Goal: Communication & Community: Answer question/provide support

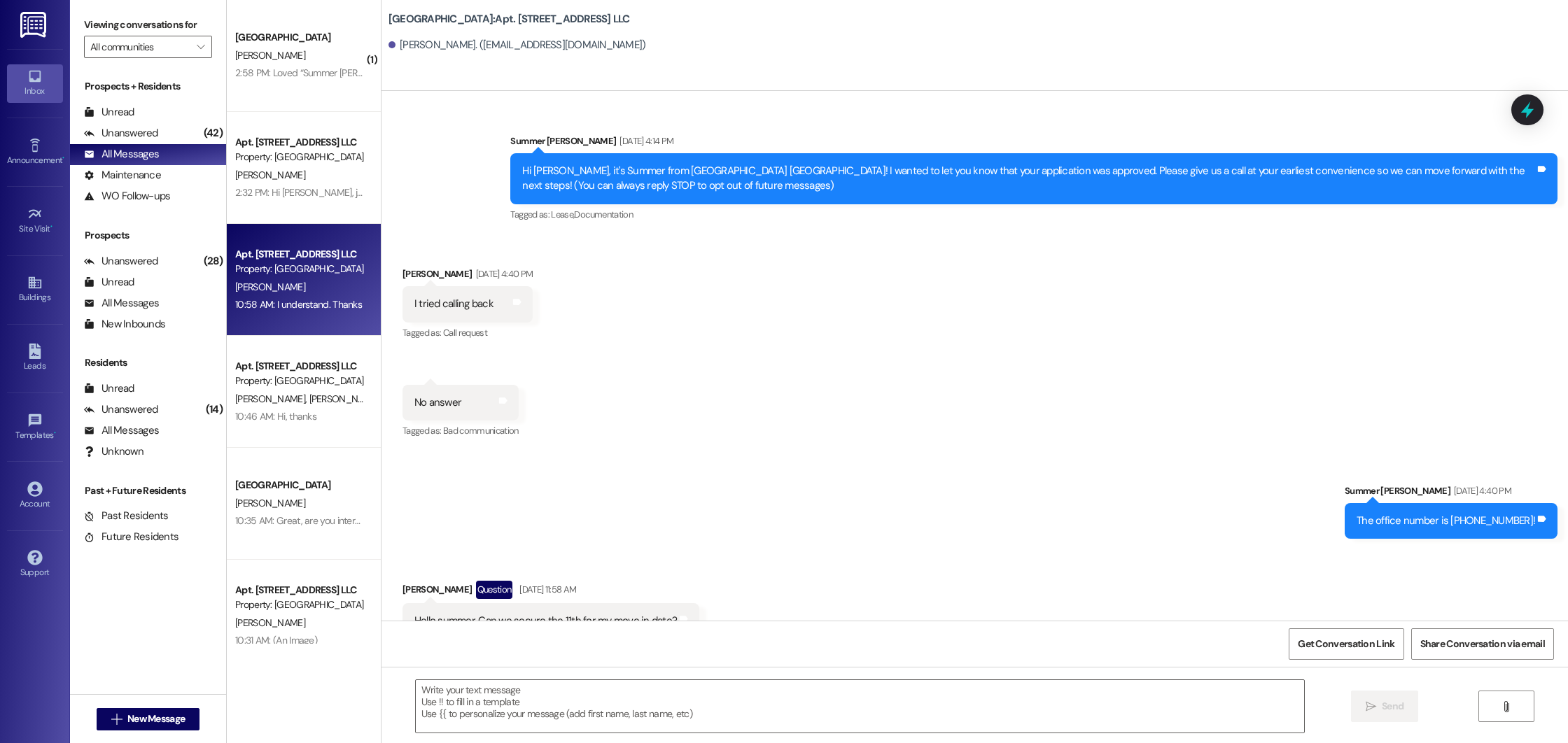
scroll to position [36606, 0]
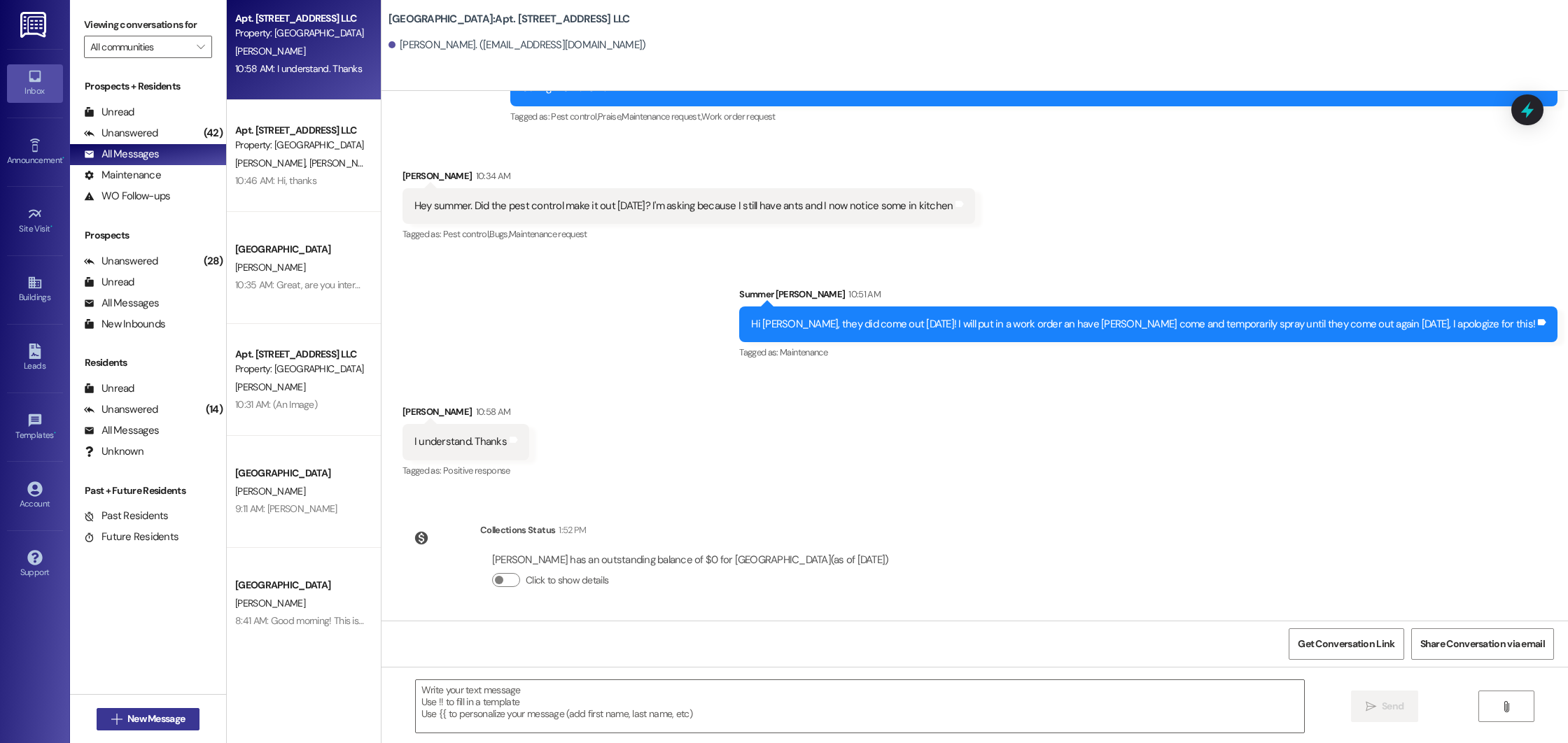
click at [159, 717] on span "New Message" at bounding box center [156, 719] width 57 height 15
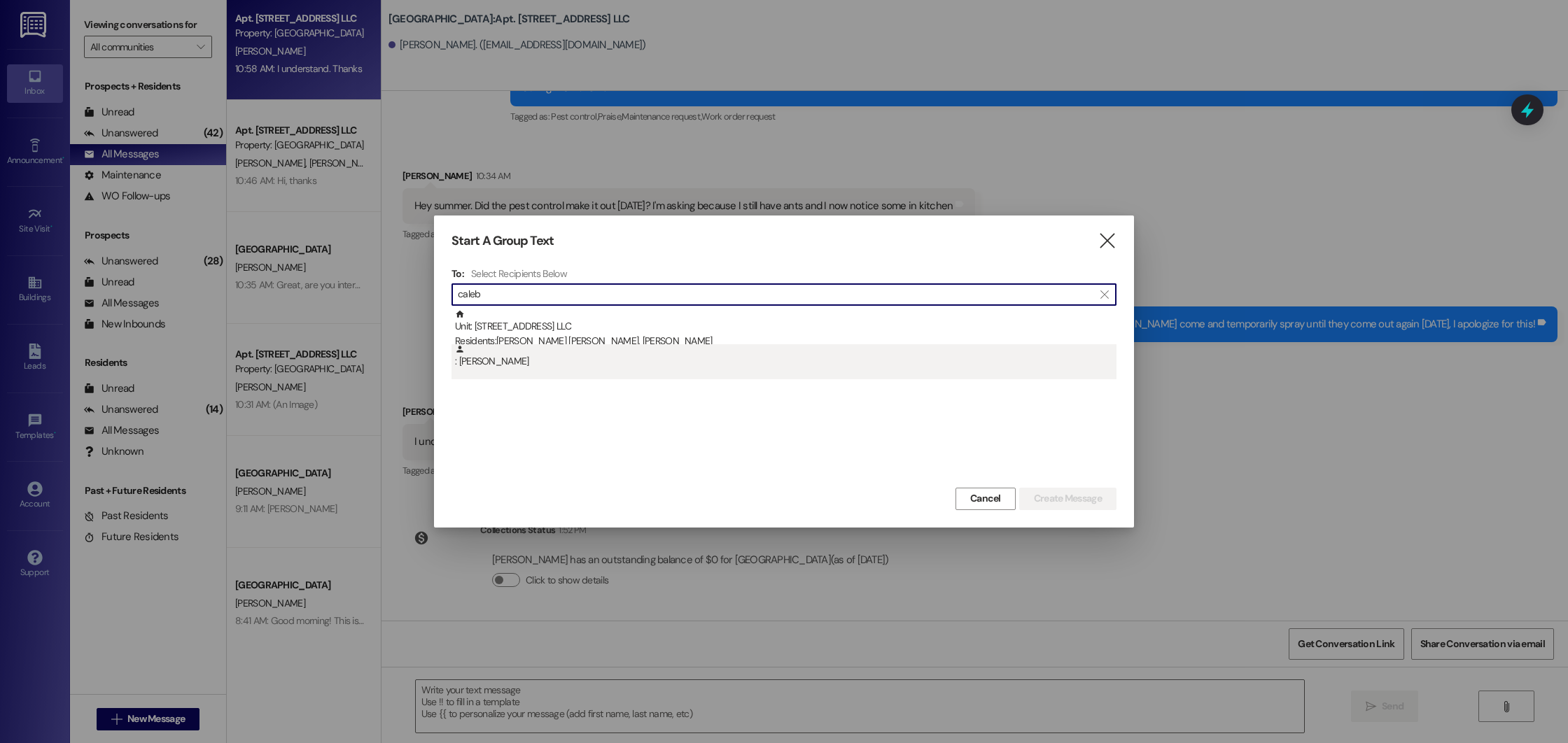
type input "caleb"
click at [507, 362] on div ": [PERSON_NAME]" at bounding box center [786, 356] width 661 height 25
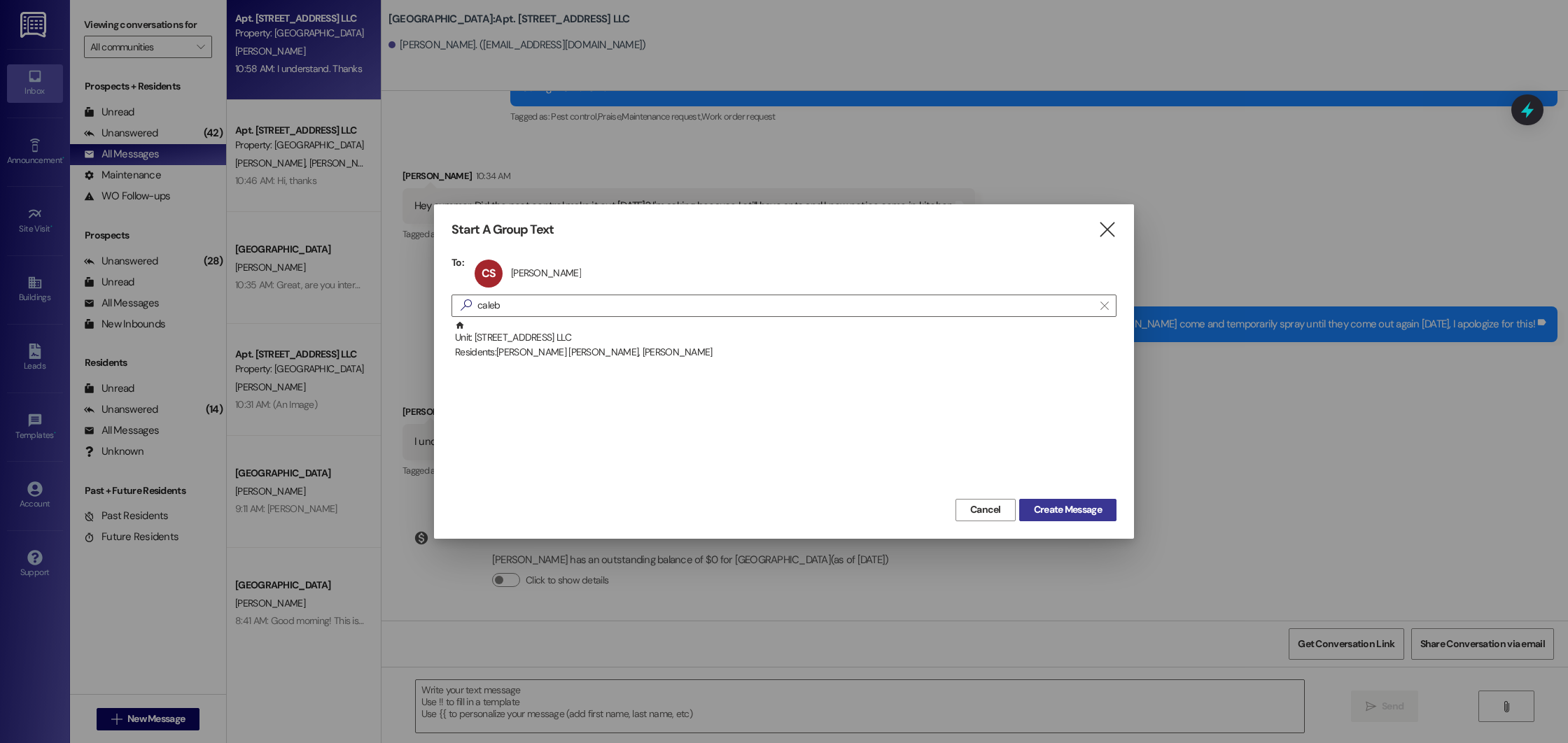
click at [1094, 508] on span "Create Message" at bounding box center [1068, 510] width 68 height 15
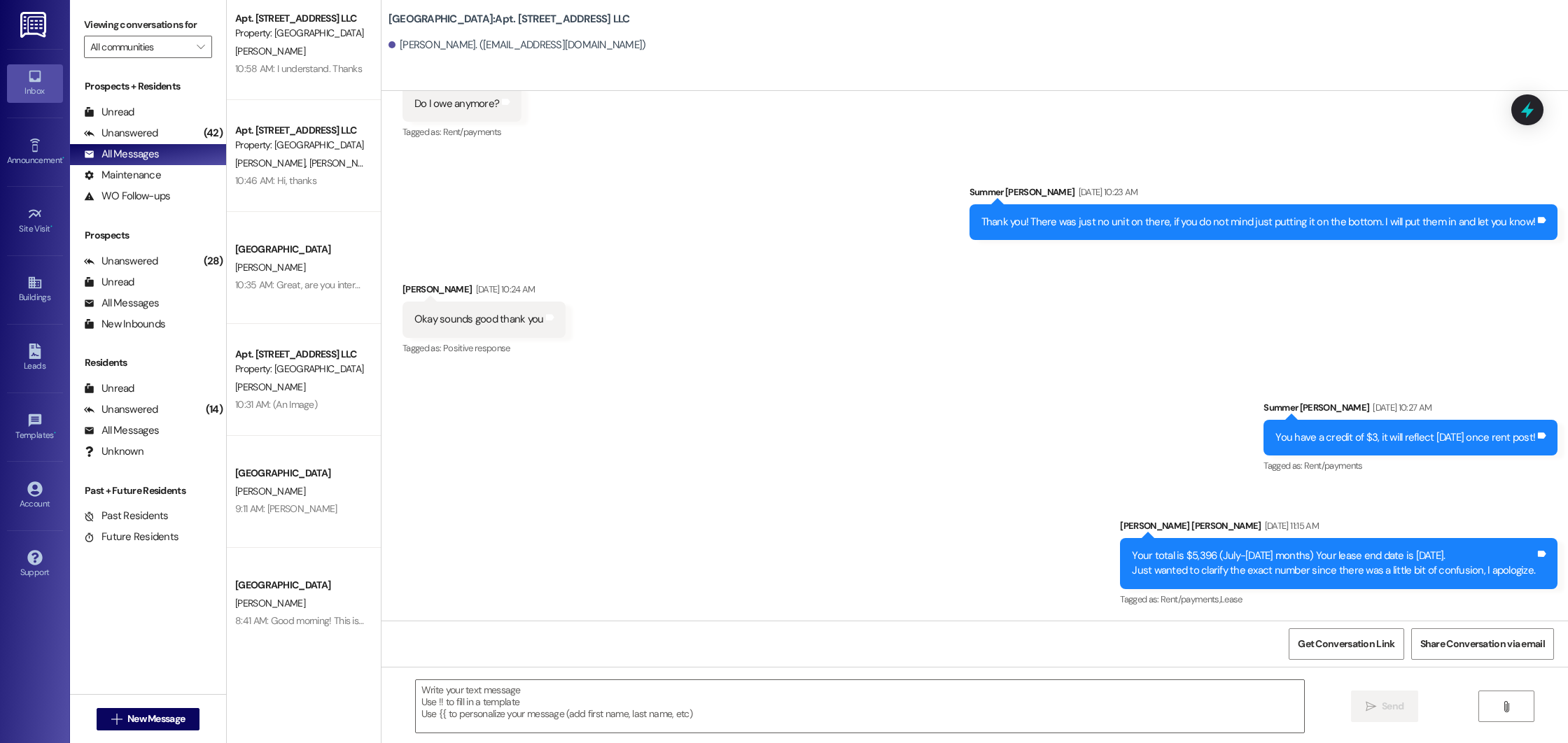
scroll to position [346, 0]
click at [773, 669] on div " Send " at bounding box center [975, 720] width 1187 height 105
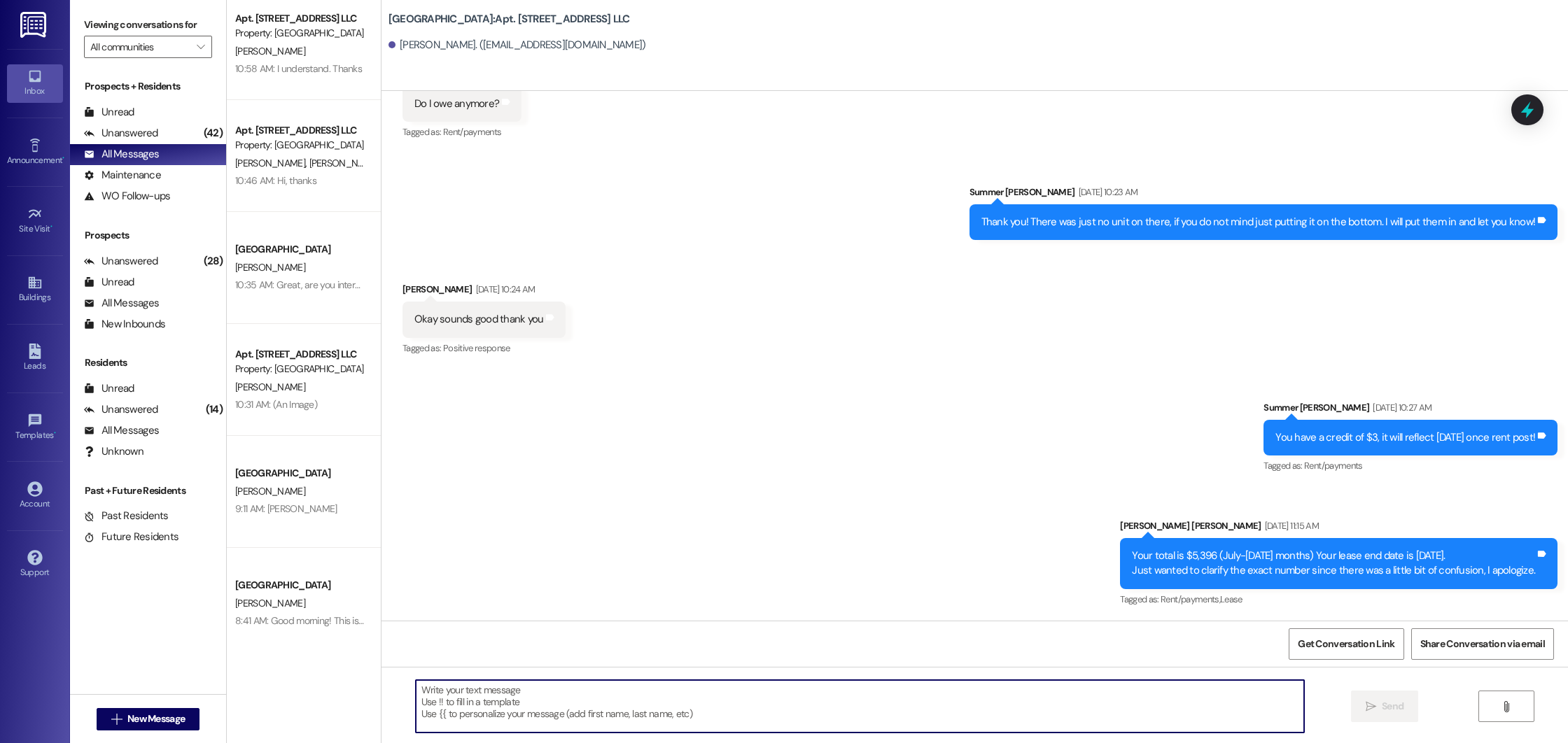
click at [774, 693] on textarea at bounding box center [860, 706] width 888 height 53
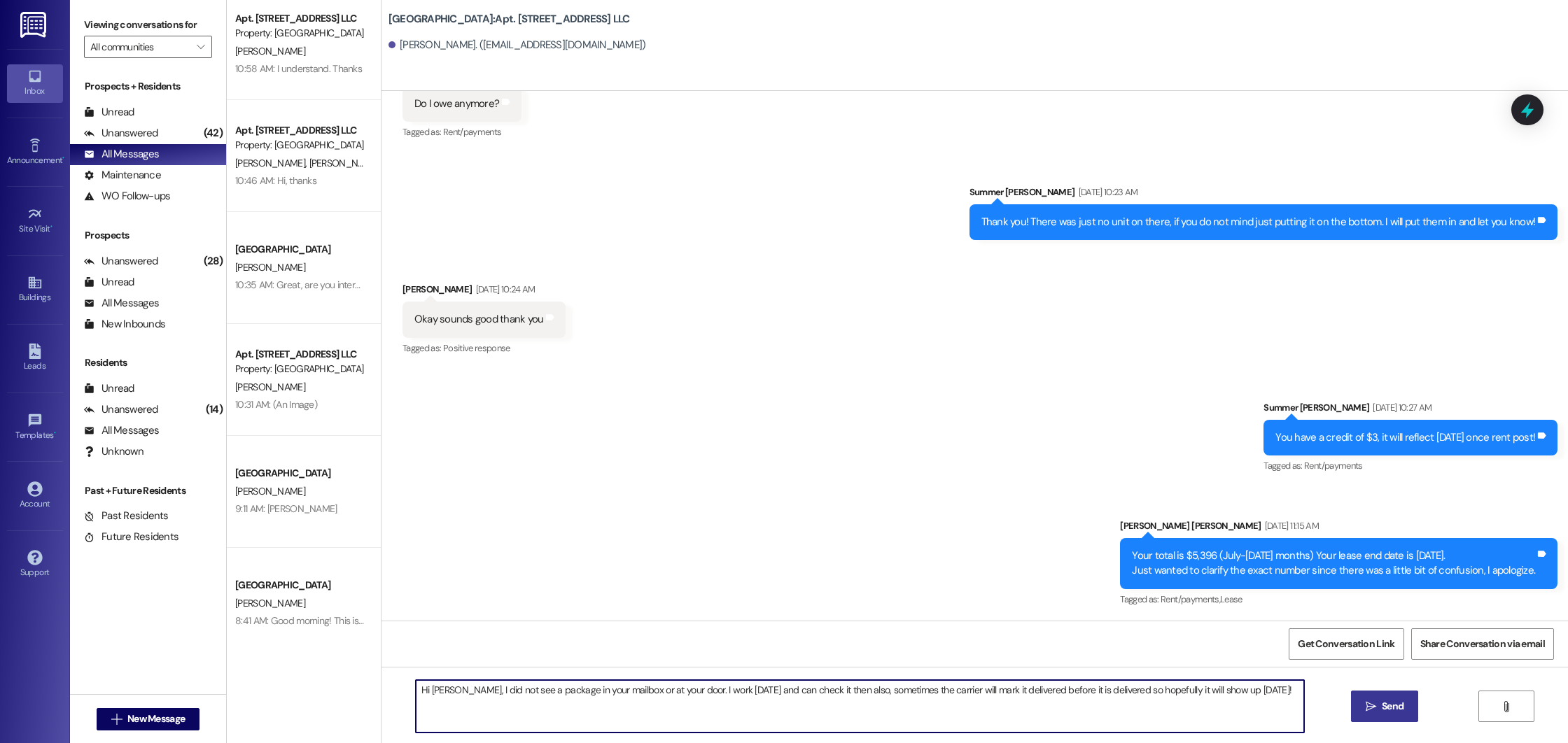
type textarea "Hi [PERSON_NAME], I did not see a package in your mailbox or at your door. I wo…"
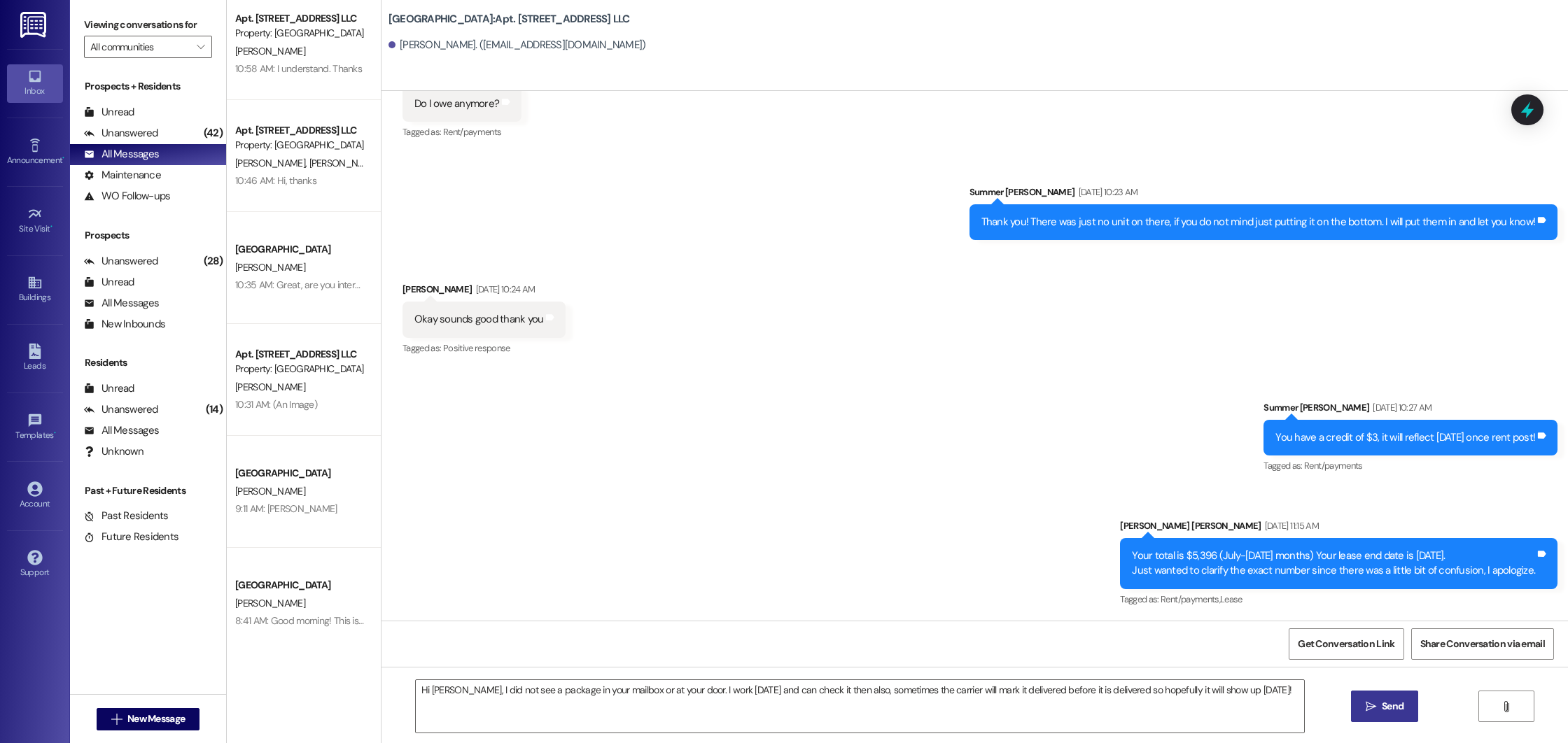
click at [1374, 714] on button " Send" at bounding box center [1385, 706] width 68 height 32
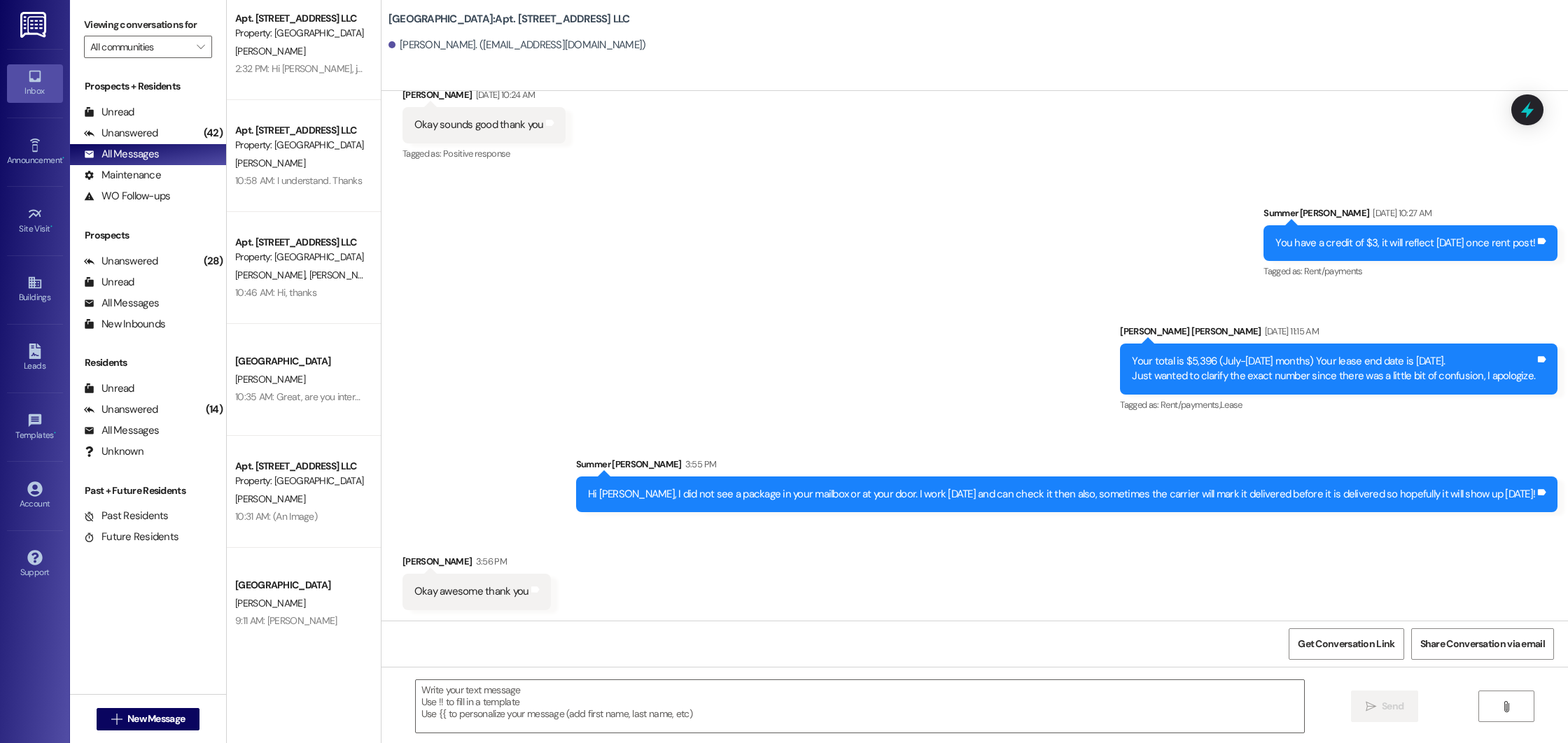
scroll to position [541, 0]
click at [470, 687] on textarea at bounding box center [860, 706] width 888 height 53
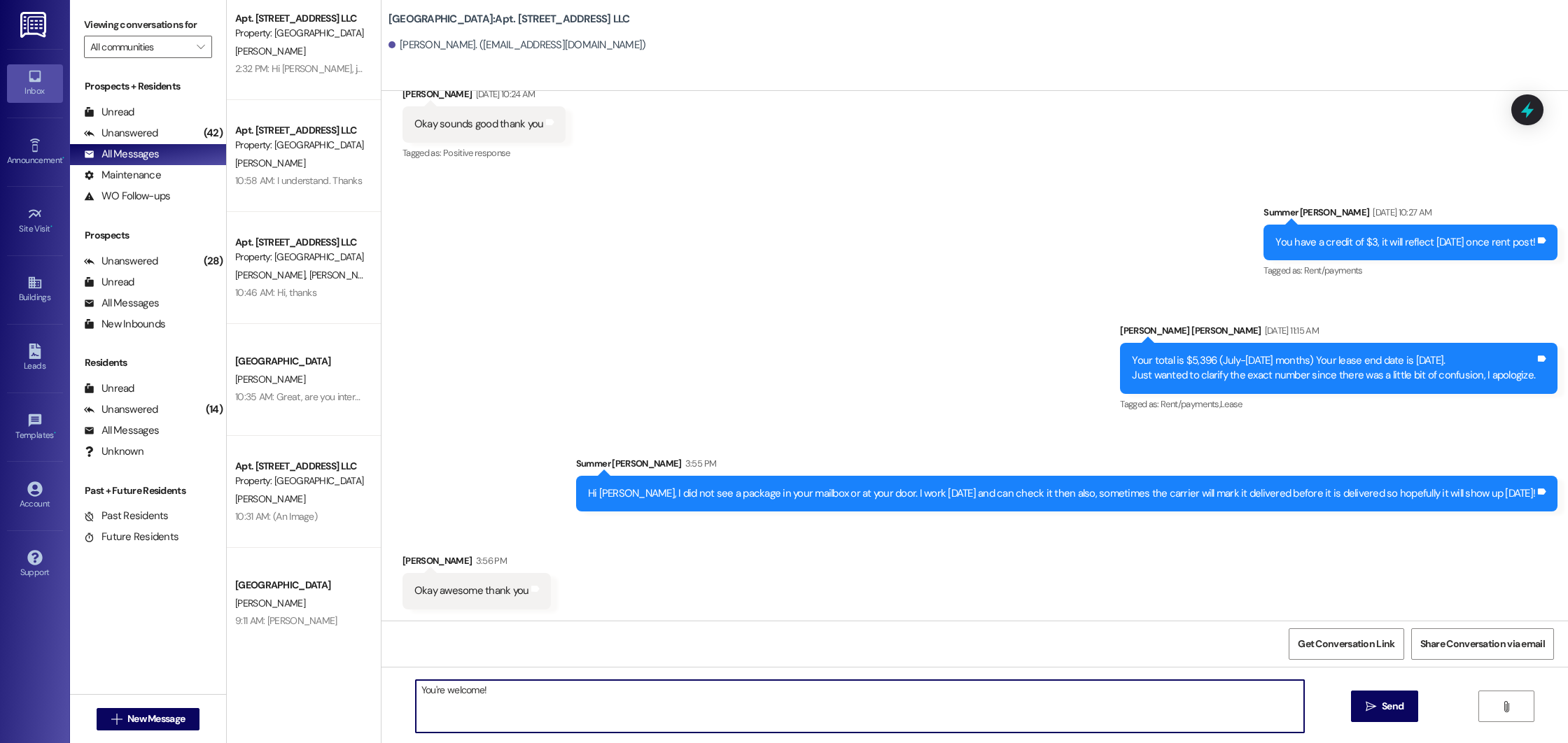
type textarea "You're welcome!"
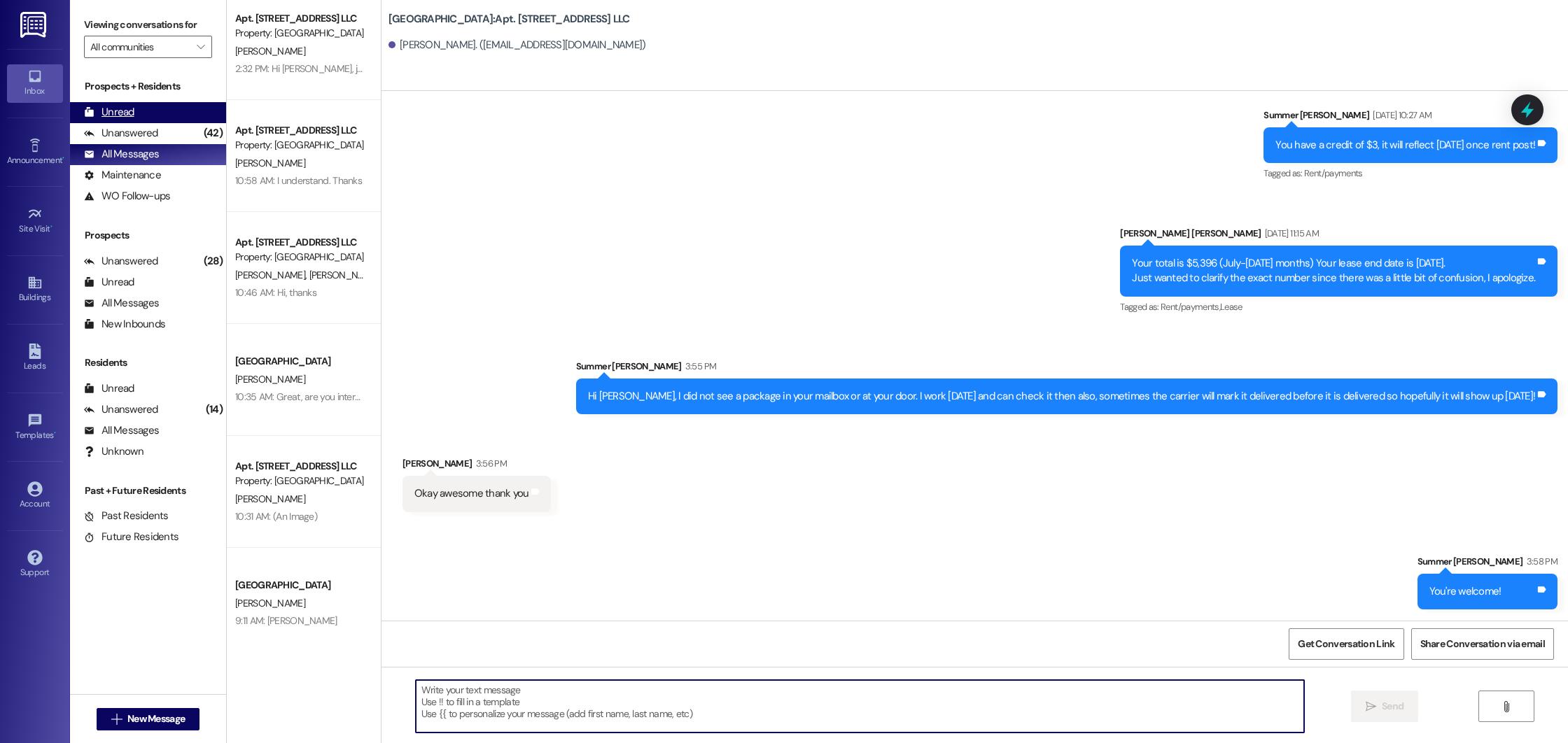
click at [116, 111] on div "Unread" at bounding box center [109, 113] width 50 height 15
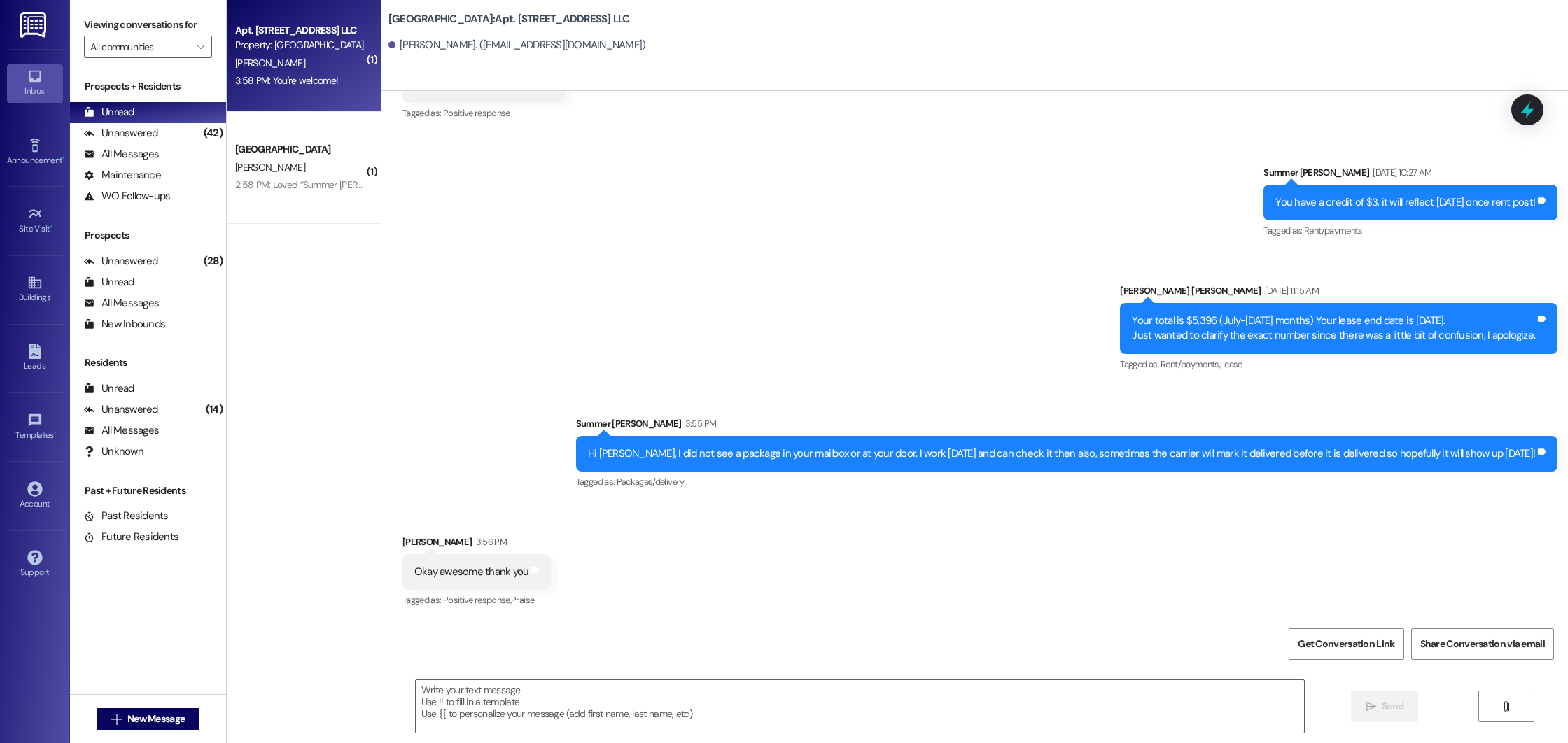
scroll to position [679, 0]
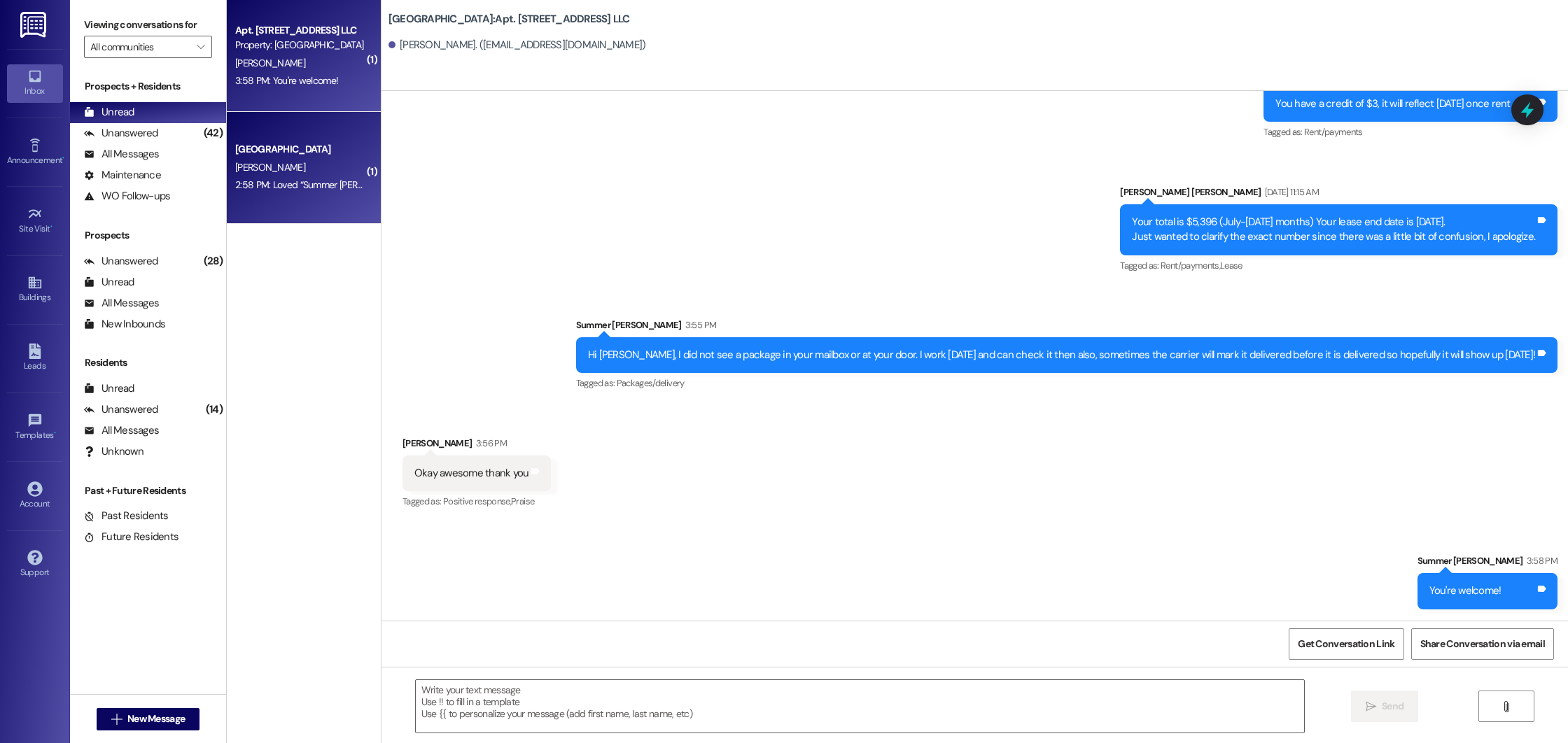
click at [355, 162] on div "[GEOGRAPHIC_DATA] [PERSON_NAME] 2:58 PM: Loved “Summer [PERSON_NAME] ([GEOGRAPH…" at bounding box center [304, 168] width 154 height 112
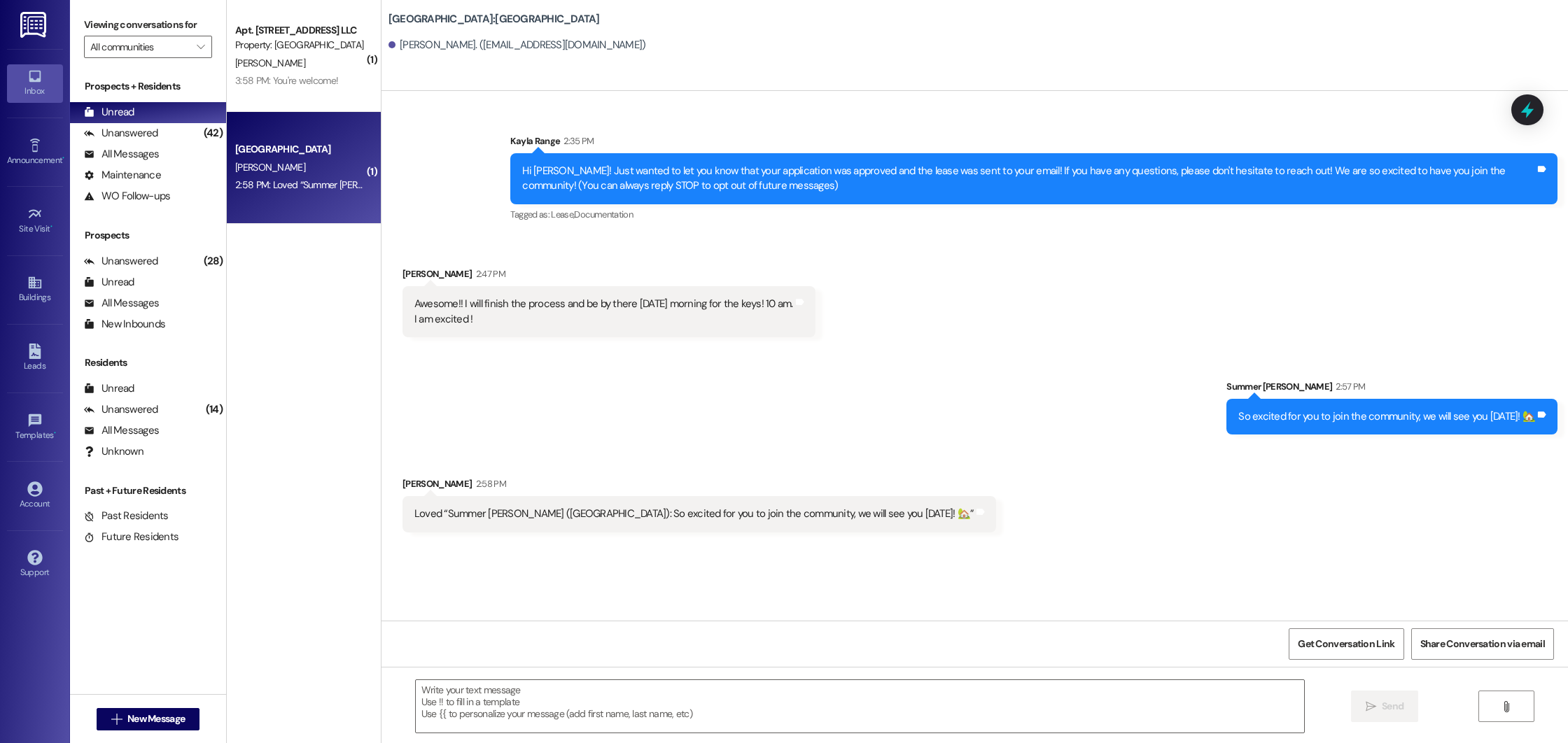
scroll to position [0, 0]
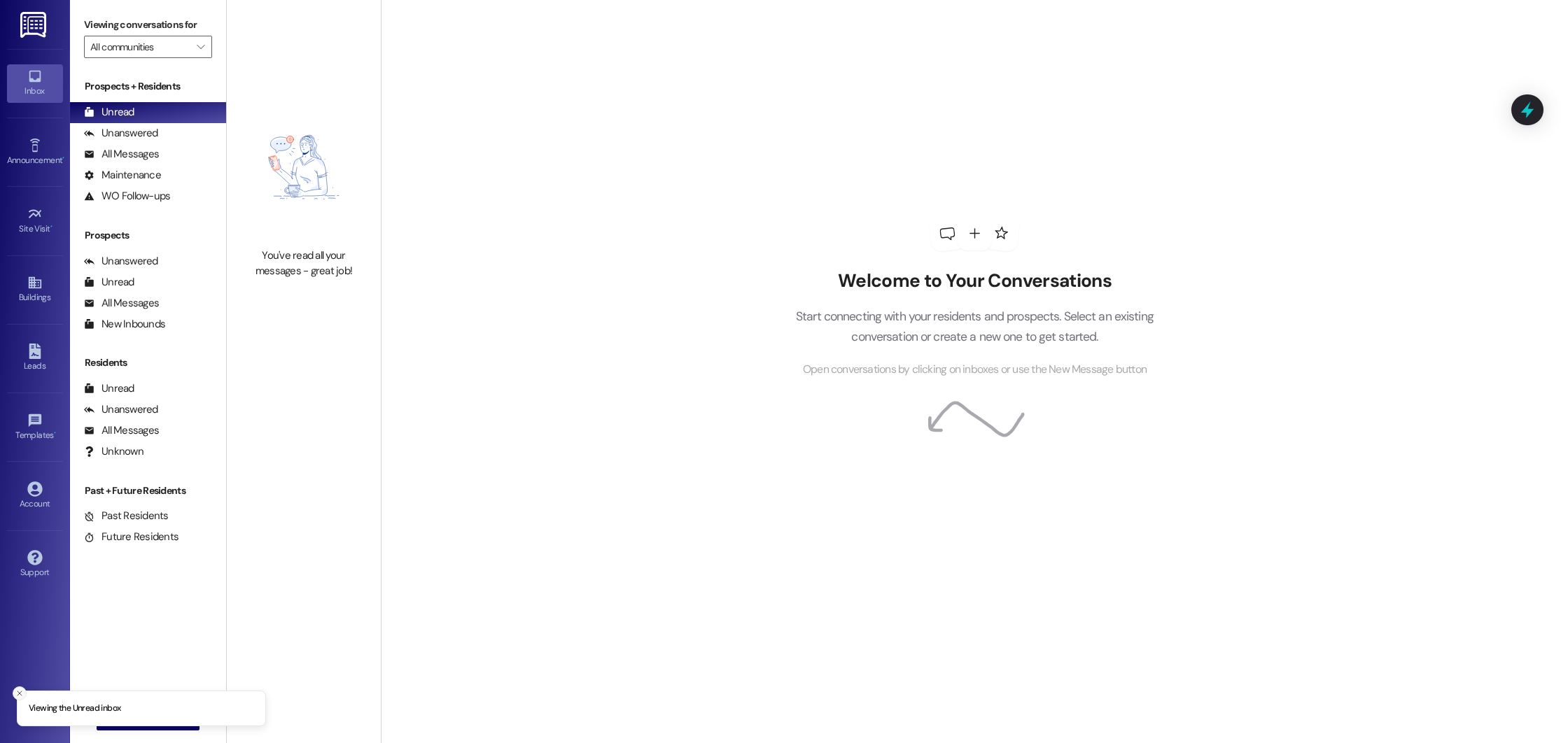
click at [19, 690] on icon "Close toast" at bounding box center [19, 693] width 8 height 8
click at [136, 717] on span "New Message" at bounding box center [156, 719] width 57 height 15
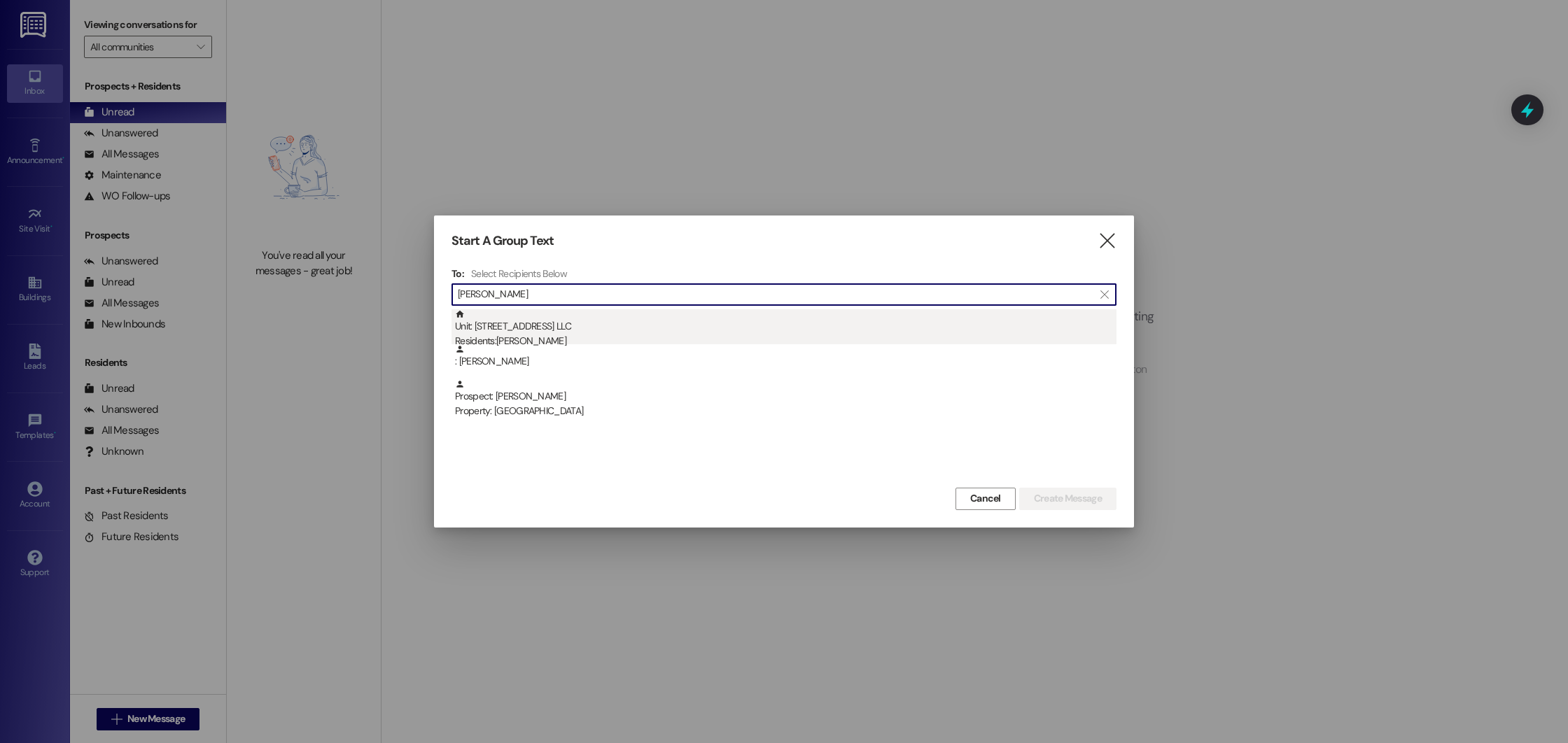
type input "jessica"
click at [670, 331] on div "Unit: 2805 - 2800 Beacon Place Northport LLC Residents: Jessica Hodge" at bounding box center [786, 329] width 661 height 40
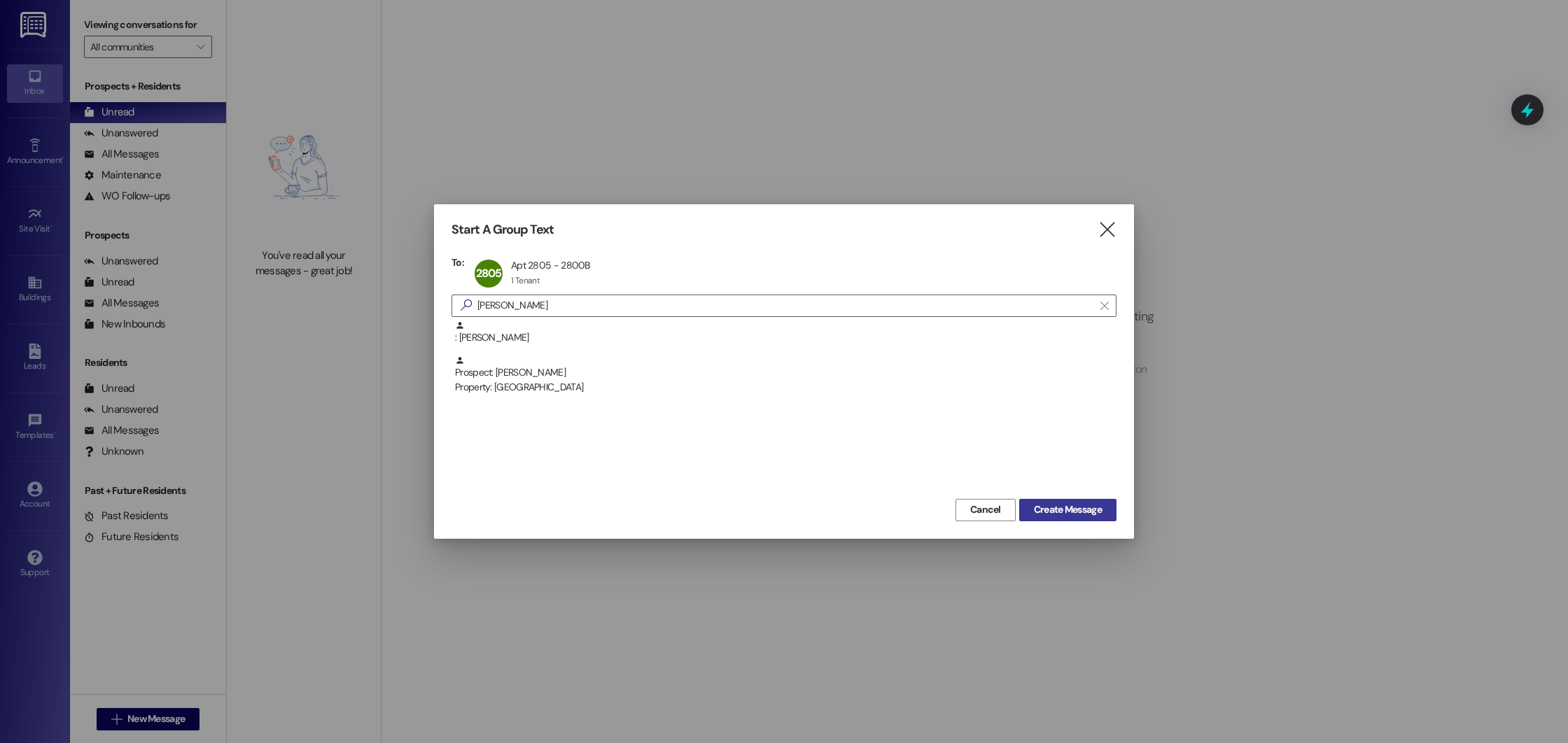
click at [1088, 504] on span "Create Message" at bounding box center [1068, 510] width 68 height 15
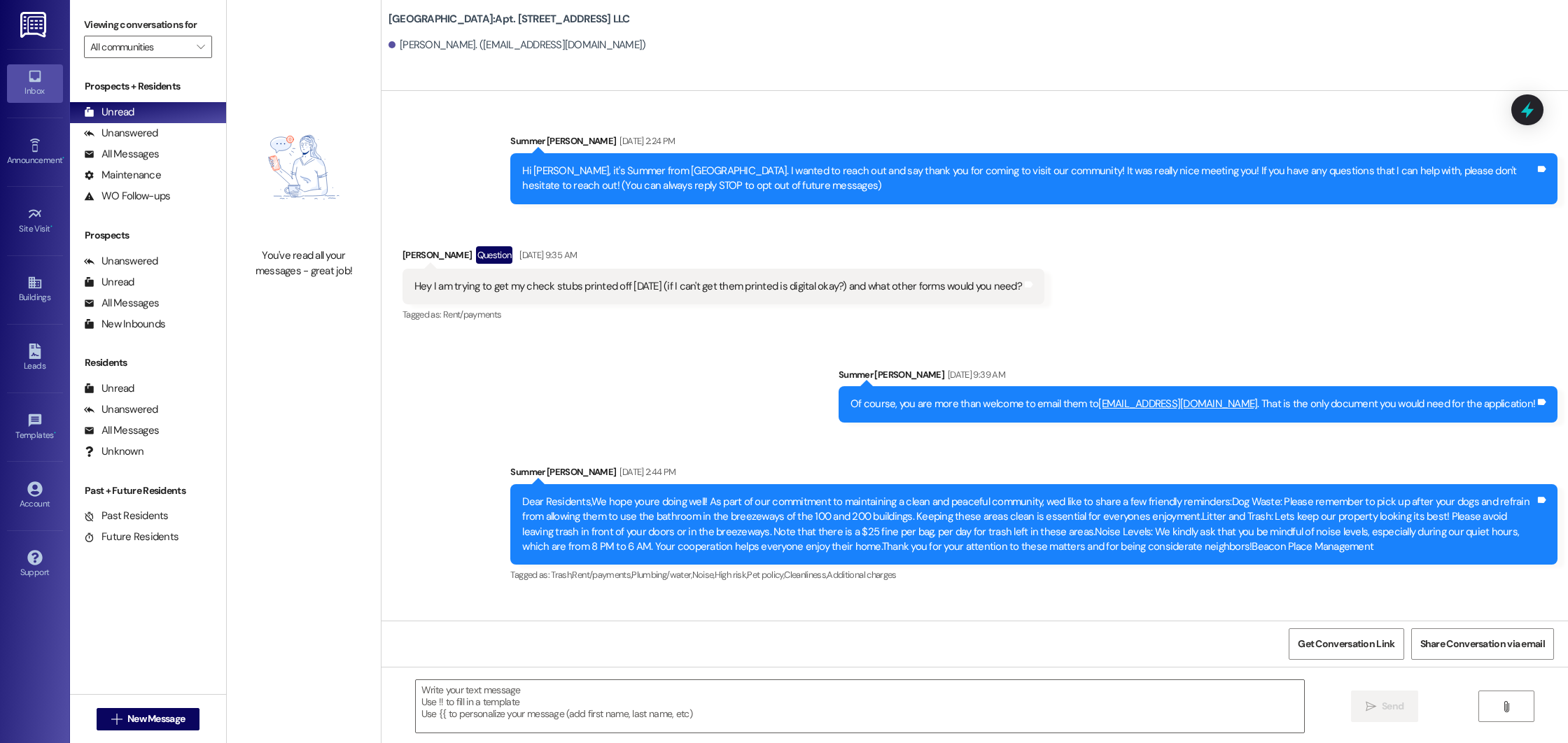
scroll to position [19434, 0]
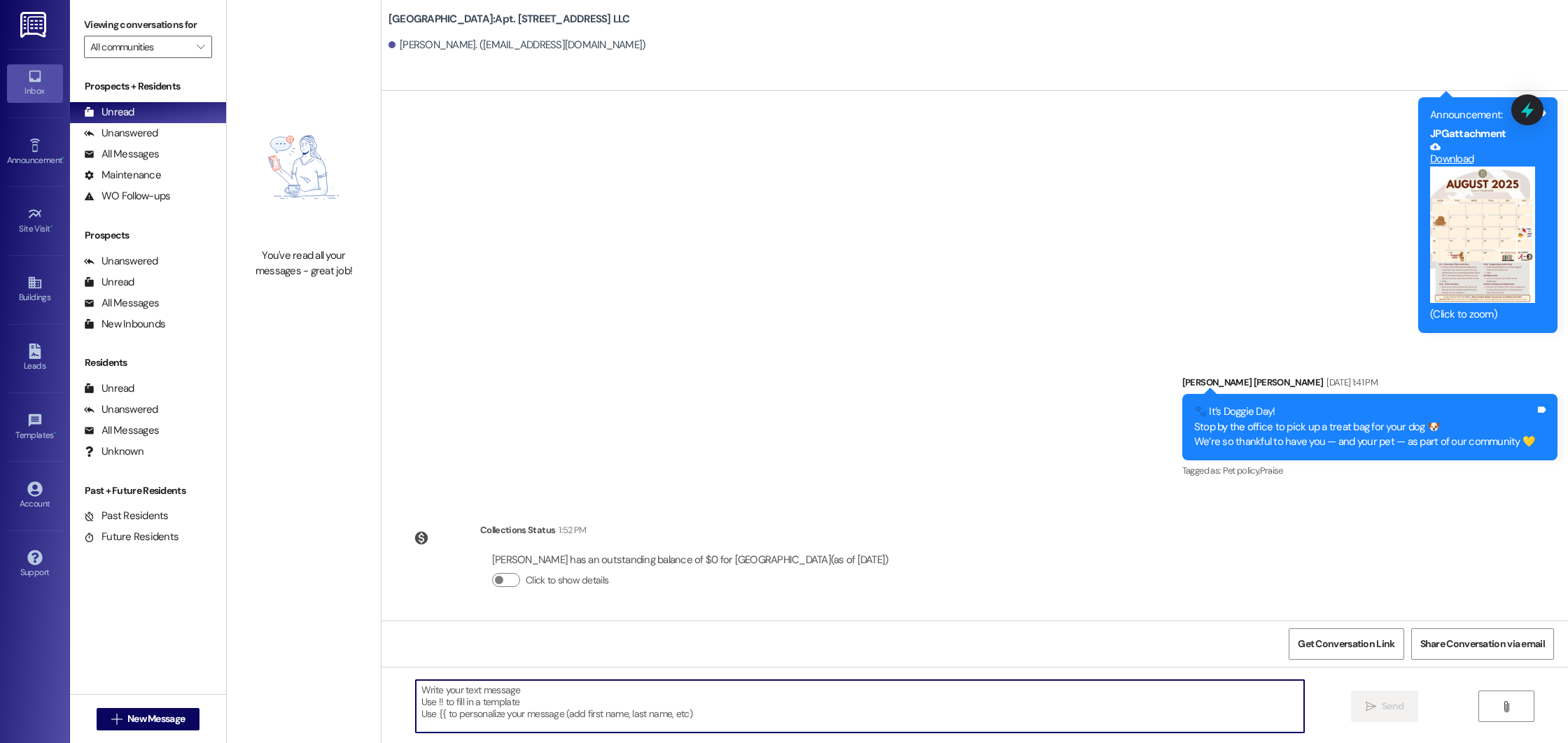
click at [676, 687] on textarea at bounding box center [860, 706] width 888 height 53
type textarea "Hi Jessica, I have sent Willow's reference letter over to your email!"
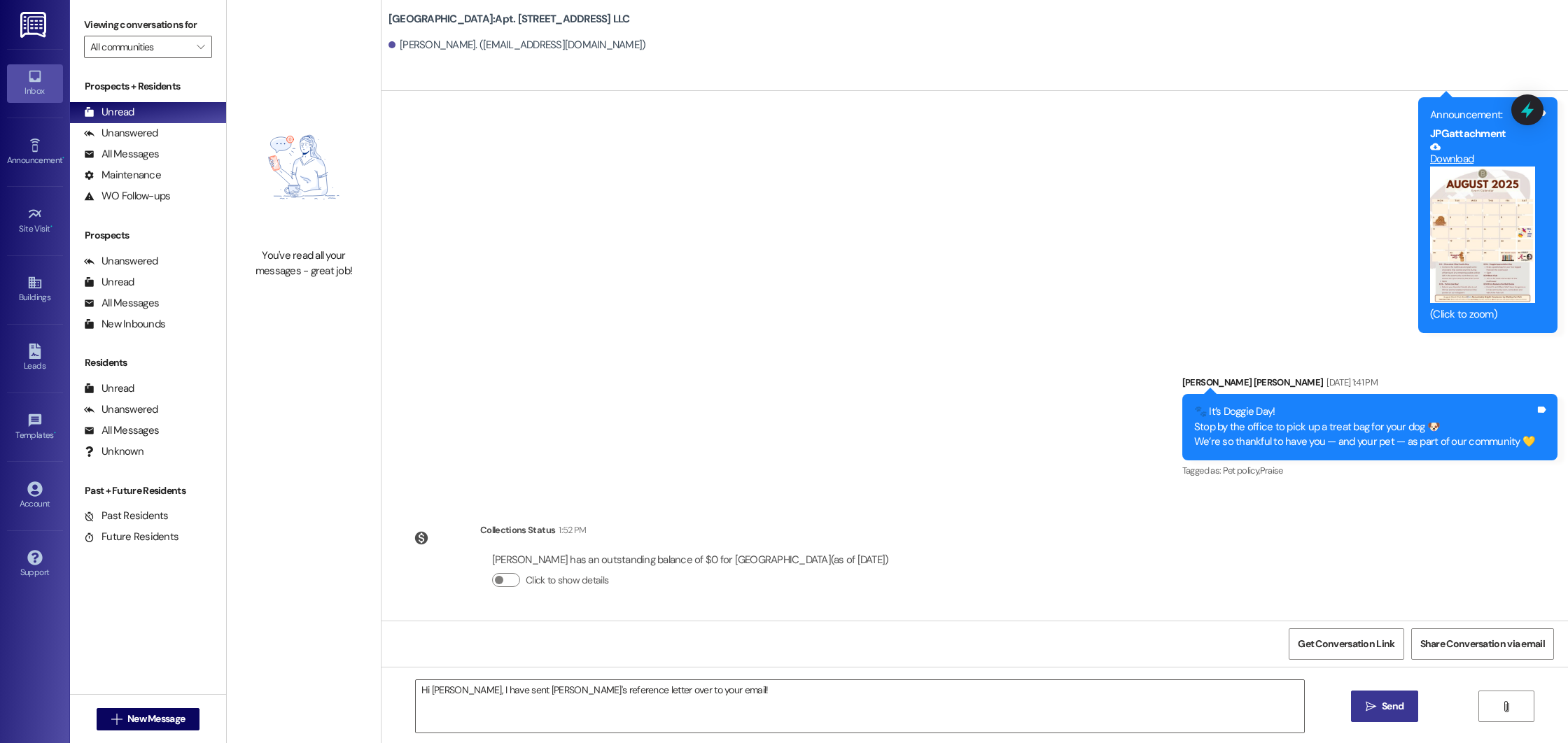
click at [1392, 712] on span "Send" at bounding box center [1393, 706] width 22 height 15
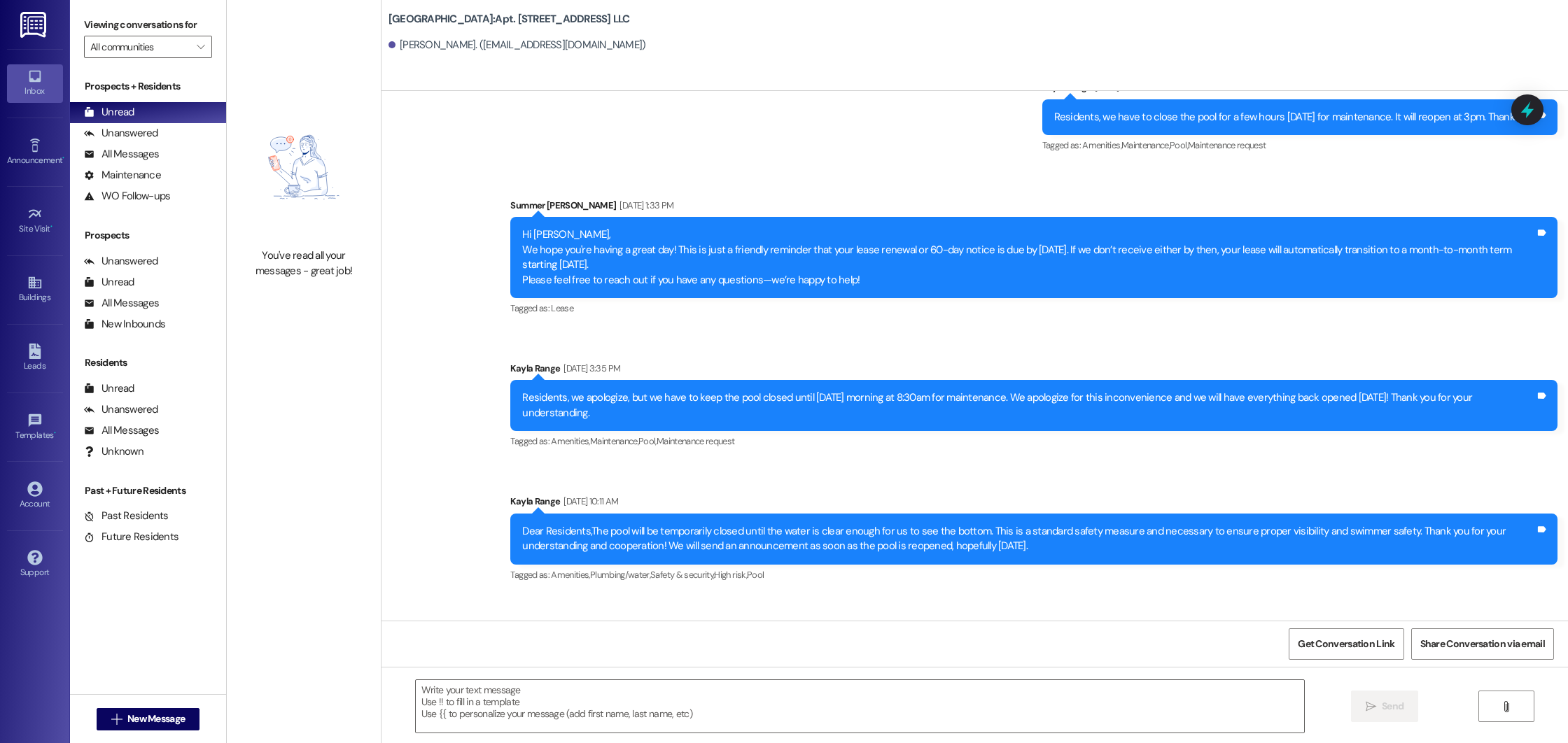
scroll to position [19531, 0]
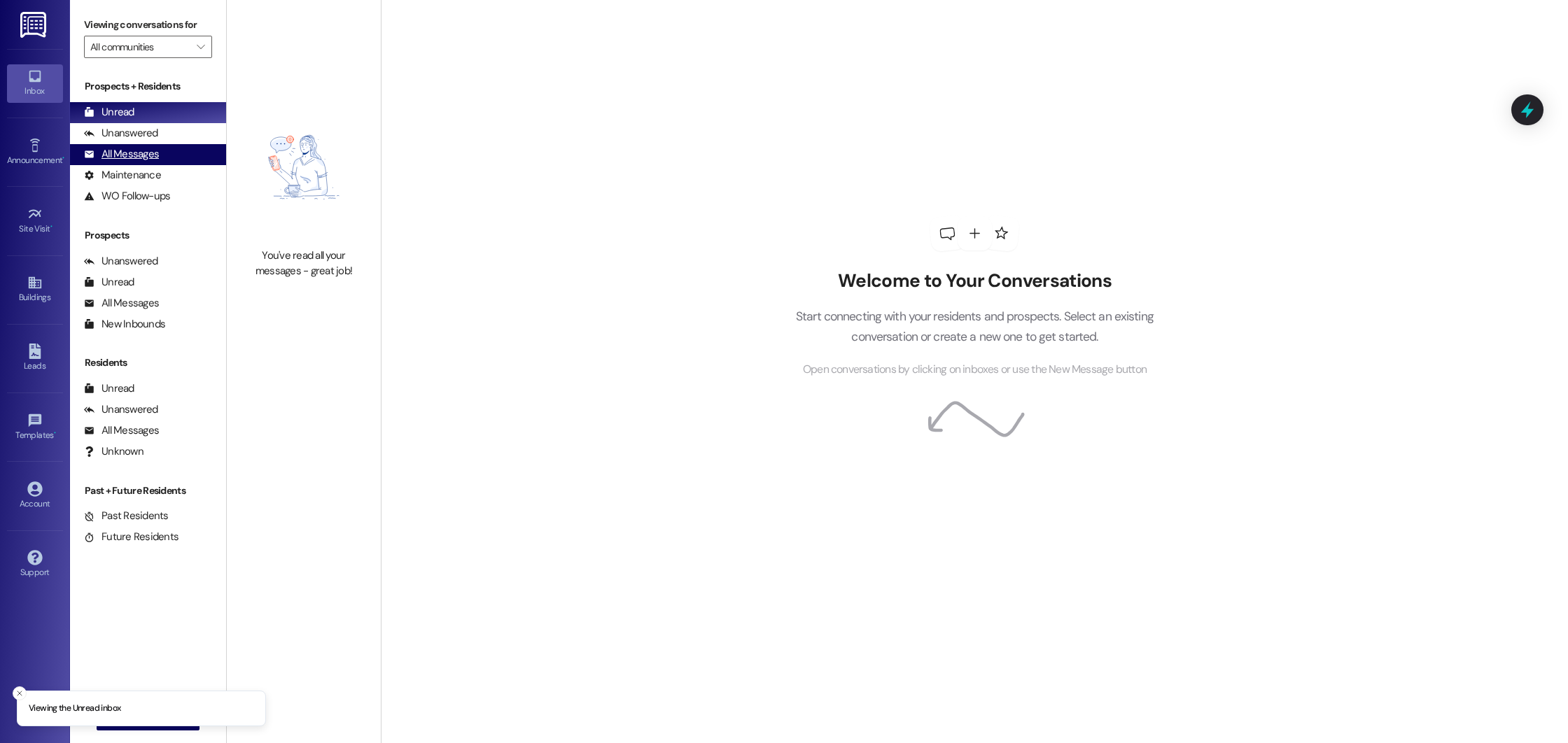
click at [130, 157] on div "All Messages" at bounding box center [122, 155] width 75 height 15
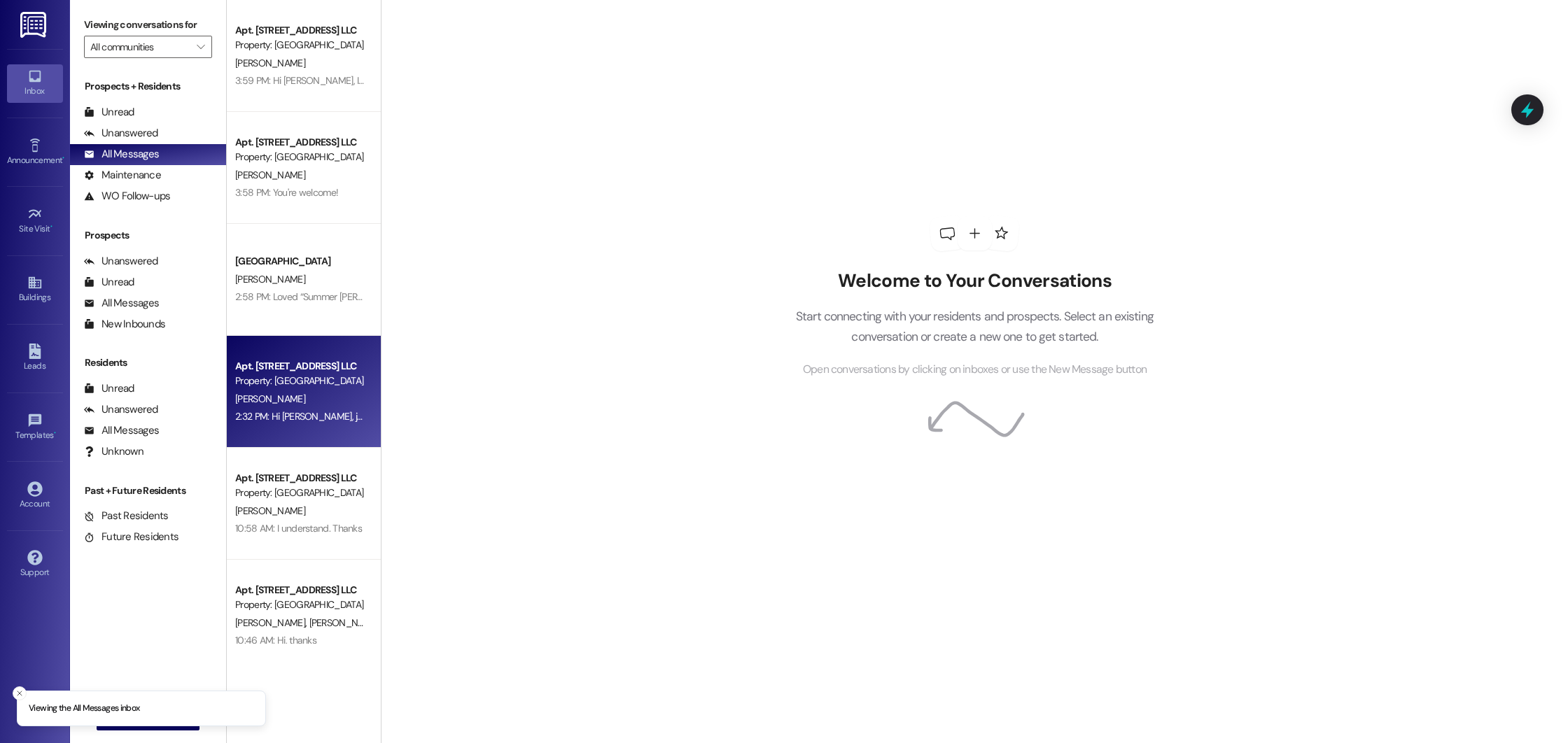
click at [340, 403] on div "N. Harrell" at bounding box center [300, 399] width 132 height 17
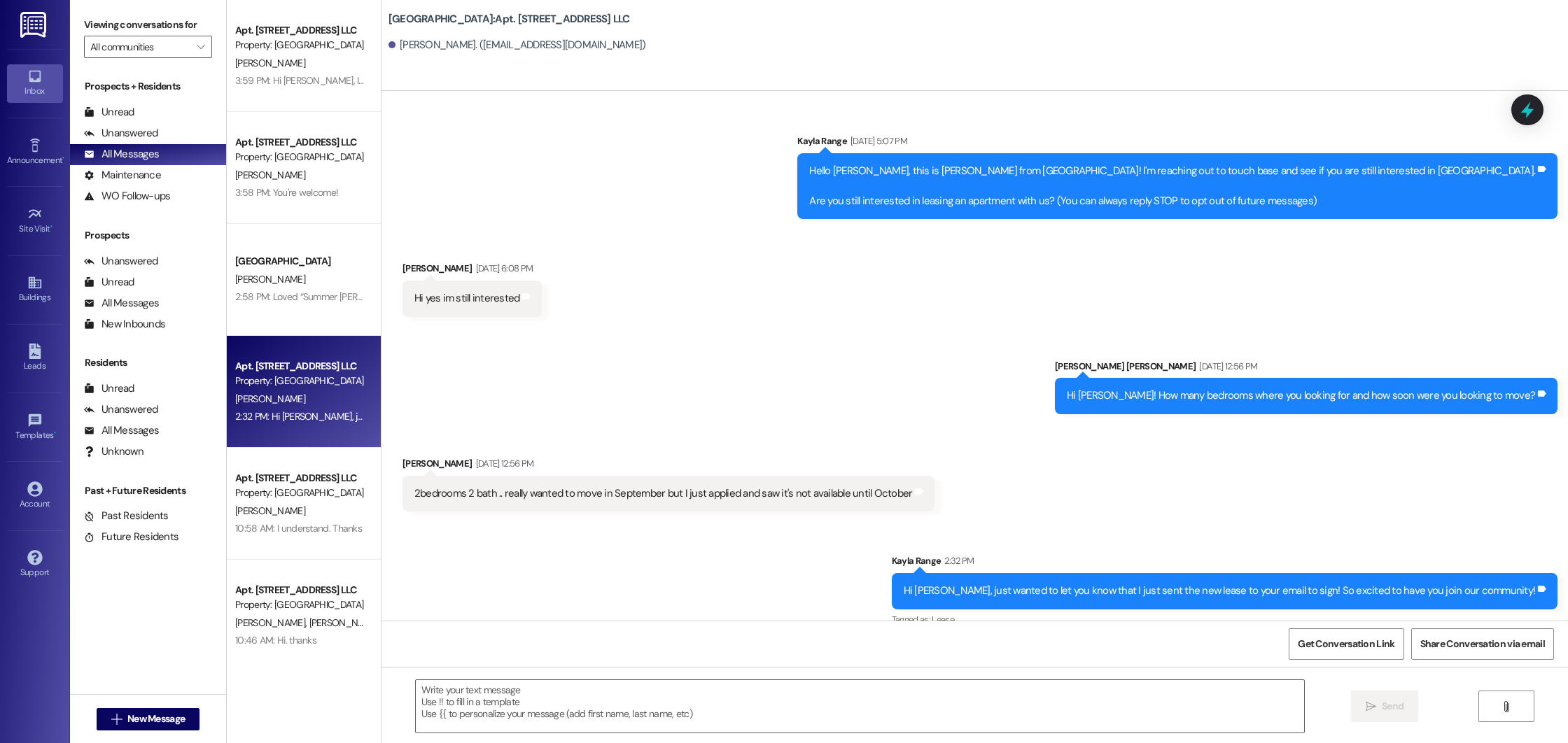
scroll to position [103, 0]
